Goal: Information Seeking & Learning: Learn about a topic

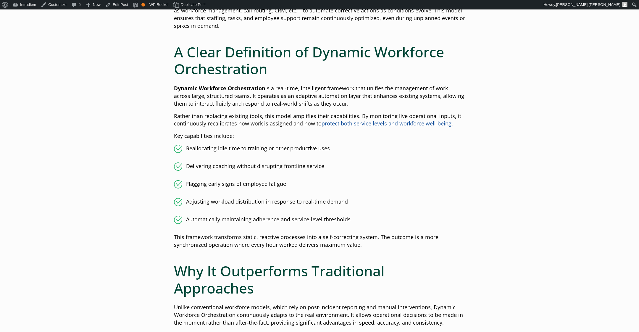
scroll to position [364, 0]
click at [313, 67] on h2 "A Clear Definition of Dynamic Workforce Orchestration" at bounding box center [319, 61] width 291 height 34
drag, startPoint x: 174, startPoint y: 89, endPoint x: 124, endPoint y: 106, distance: 52.2
copy p "Dynamic Workforce Orchestration is a real-time, intelligent fr"
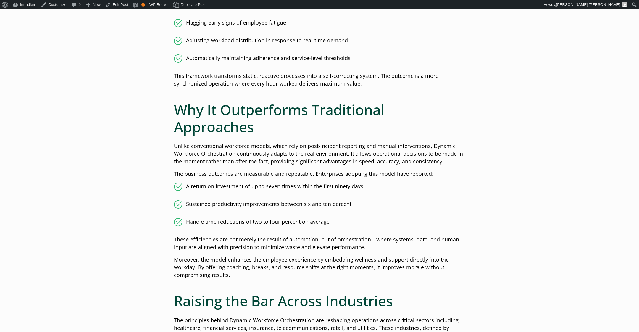
scroll to position [508, 0]
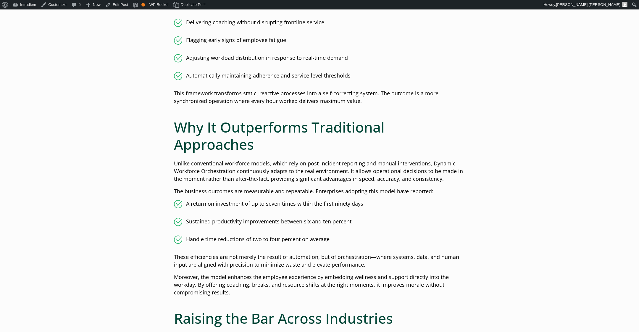
click at [361, 155] on div "Fluctuating demand, labor cost pressures, and fragmented systems make it diffic…" at bounding box center [319, 205] width 291 height 1053
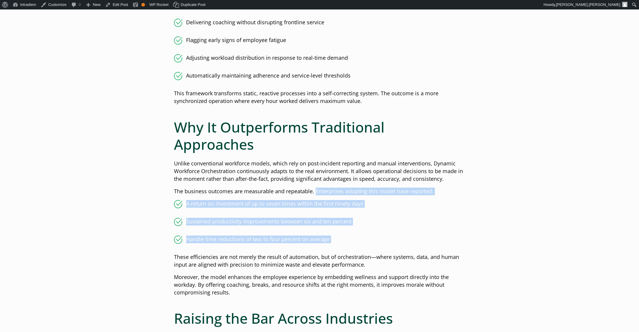
drag, startPoint x: 315, startPoint y: 189, endPoint x: 330, endPoint y: 236, distance: 49.2
click at [361, 246] on div "Fluctuating demand, labor cost pressures, and fragmented systems make it diffic…" at bounding box center [319, 205] width 291 height 1053
copy div "Enterprises adopting this model have reported: A return on investment of up to …"
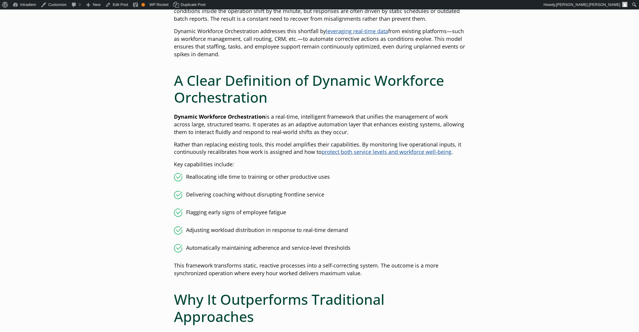
scroll to position [327, 0]
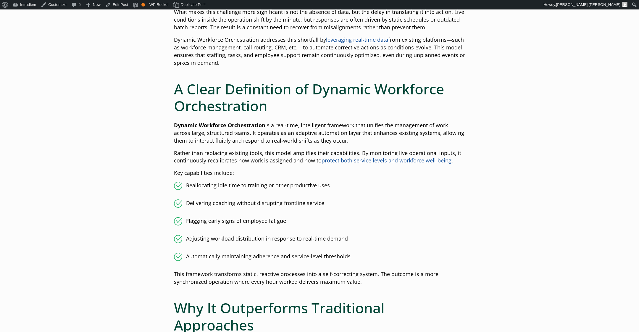
click at [338, 108] on h2 "A Clear Definition of Dynamic Workforce Orchestration" at bounding box center [319, 97] width 291 height 34
drag, startPoint x: 353, startPoint y: 143, endPoint x: 172, endPoint y: 128, distance: 181.9
copy p "Dynamic Workforce Orchestration is a real-time, intelligent framework that unif…"
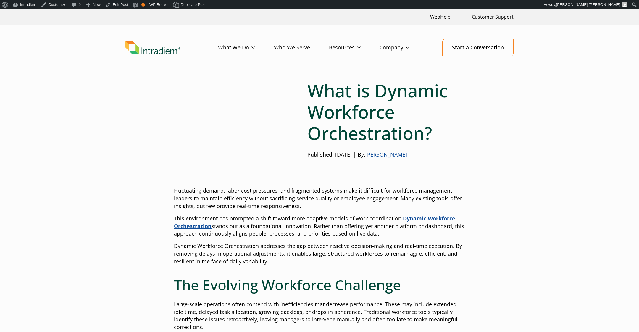
click at [139, 48] on img "Link to homepage of Intradiem" at bounding box center [152, 48] width 55 height 14
